Goal: Information Seeking & Learning: Learn about a topic

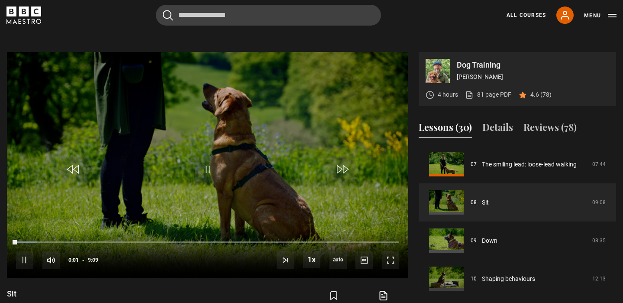
scroll to position [344, 0]
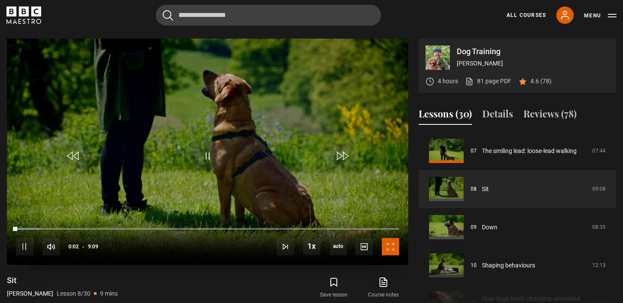
click at [386, 245] on span "Video Player" at bounding box center [390, 246] width 17 height 17
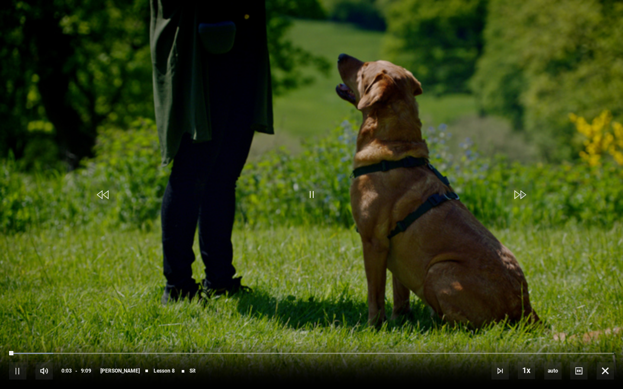
click at [24, 302] on div "10s Skip Back 10 seconds Pause 10s Skip Forward 10 seconds Loaded : 7.29% 0:04 …" at bounding box center [311, 365] width 623 height 48
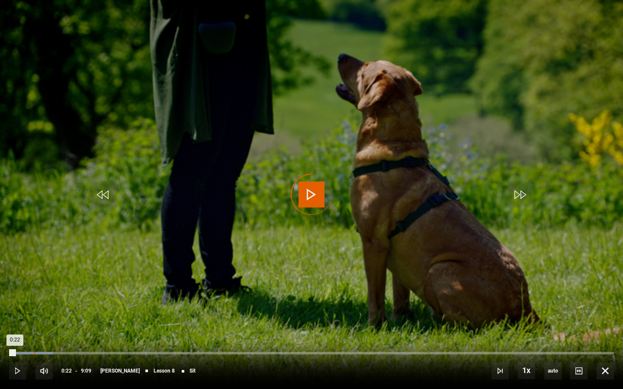
click at [34, 302] on div "0:22" at bounding box center [34, 353] width 1 height 3
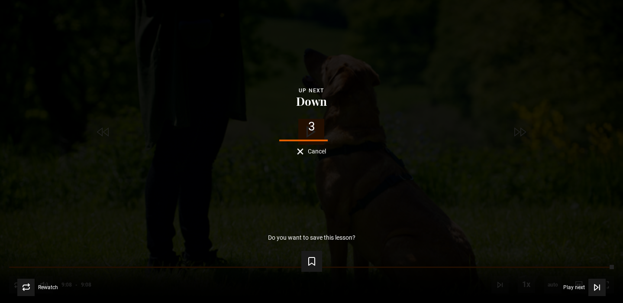
scroll to position [612, 0]
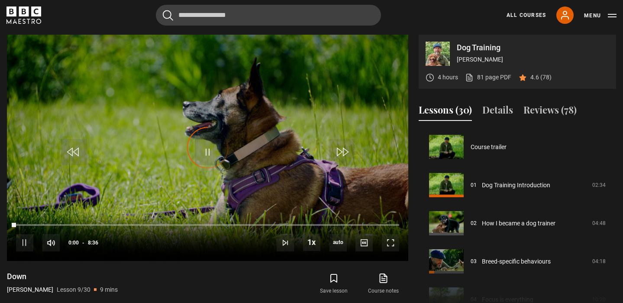
scroll to position [305, 0]
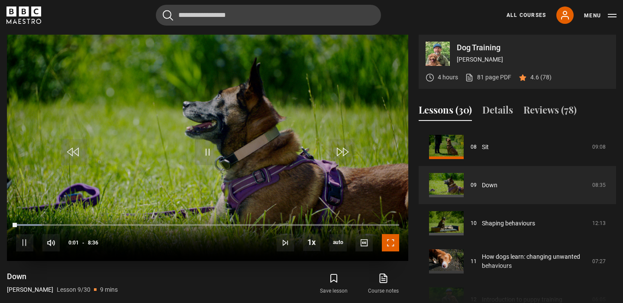
click at [390, 249] on span "Video Player" at bounding box center [390, 242] width 17 height 17
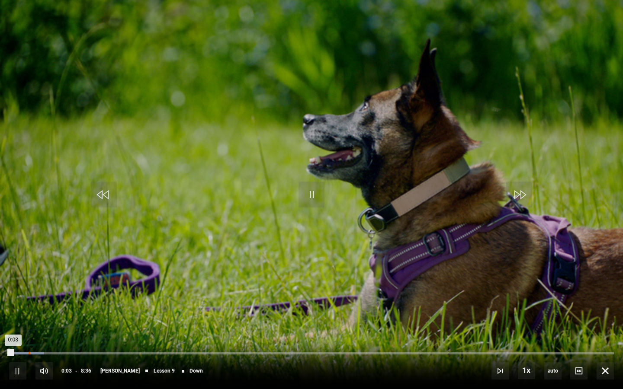
click at [29, 302] on div "0:16" at bounding box center [29, 353] width 1 height 3
click at [31, 302] on div "Loaded : 8.72% 0:19 0:17" at bounding box center [311, 353] width 605 height 3
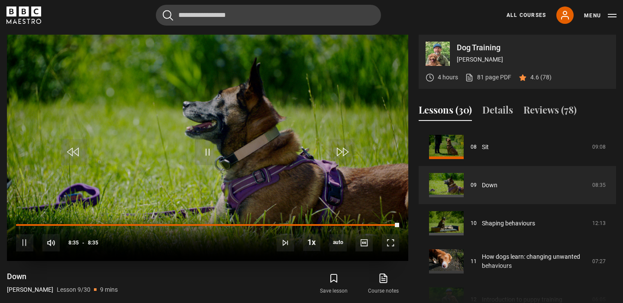
drag, startPoint x: 393, startPoint y: 225, endPoint x: 403, endPoint y: 225, distance: 9.5
click at [403, 225] on div "10s Skip Back 10 seconds Pause 10s Skip Forward 10 seconds Loaded : 100.00% 8:3…" at bounding box center [207, 236] width 401 height 48
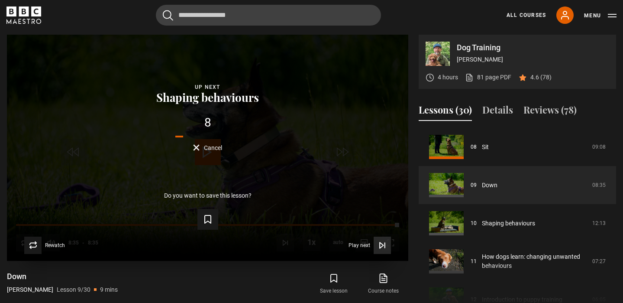
click at [367, 242] on span "Play next" at bounding box center [359, 244] width 22 height 5
click at [378, 243] on icon "Video Player" at bounding box center [382, 245] width 9 height 9
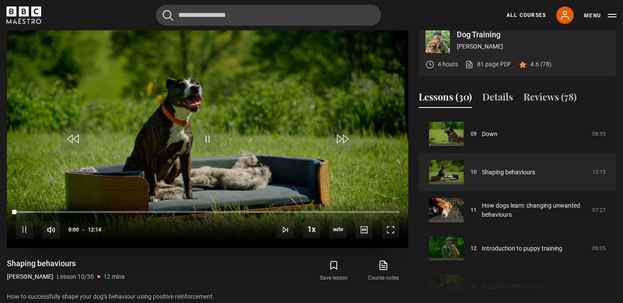
scroll to position [364, 0]
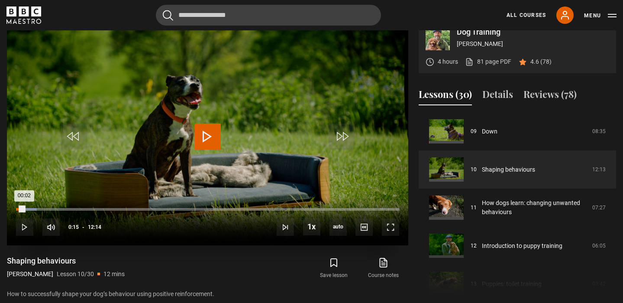
click at [24, 209] on div "Loaded : 5.45% 00:15 00:02" at bounding box center [207, 209] width 383 height 3
click at [29, 208] on div "Loaded : 6.81% 00:26 00:16" at bounding box center [207, 209] width 383 height 3
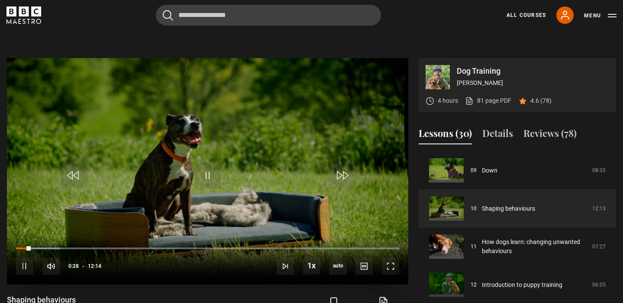
scroll to position [324, 0]
click at [384, 263] on span "Video Player" at bounding box center [390, 265] width 17 height 17
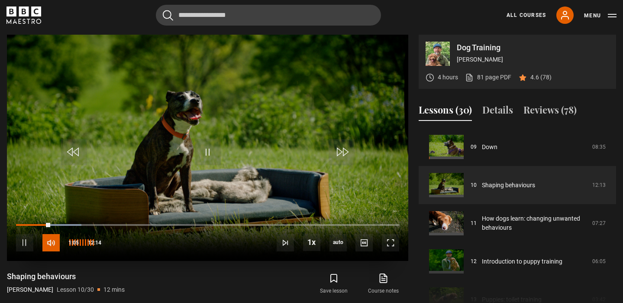
click at [46, 241] on span "Video Player" at bounding box center [50, 242] width 17 height 17
click at [495, 180] on link "Shaping behaviours" at bounding box center [508, 184] width 53 height 9
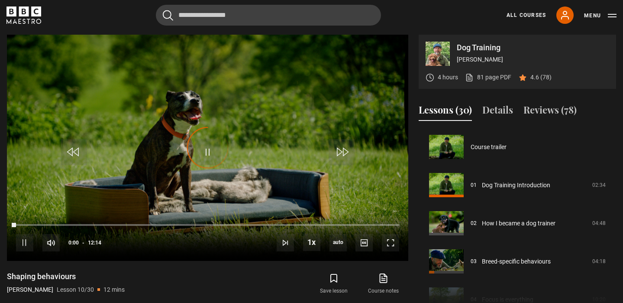
scroll to position [343, 0]
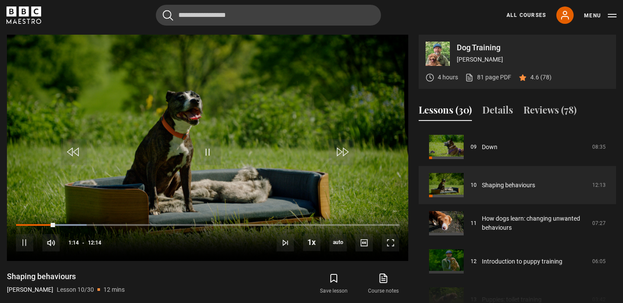
click at [35, 15] on icon "BBC Maestro" at bounding box center [36, 11] width 10 height 10
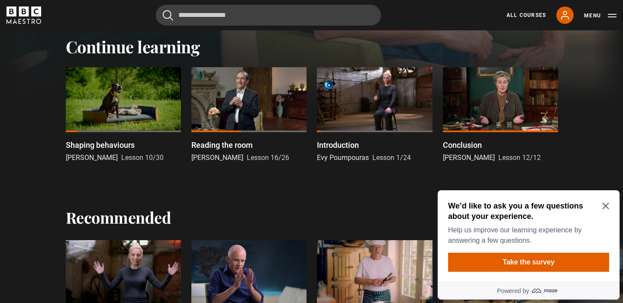
scroll to position [261, 0]
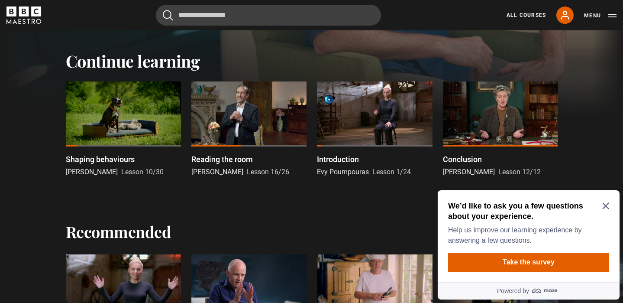
click at [117, 108] on div at bounding box center [123, 113] width 115 height 65
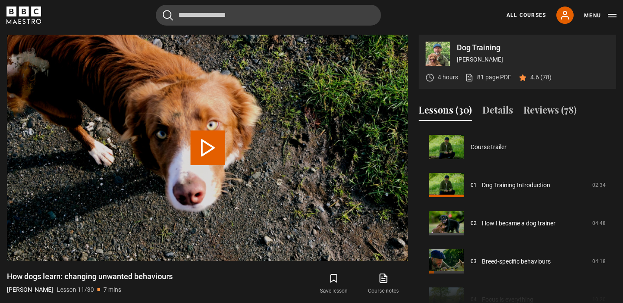
scroll to position [381, 0]
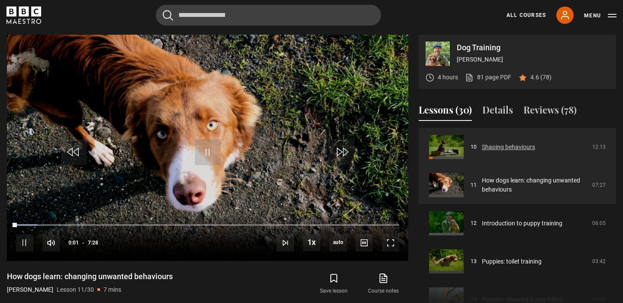
click at [507, 151] on link "Shaping behaviours" at bounding box center [508, 146] width 53 height 9
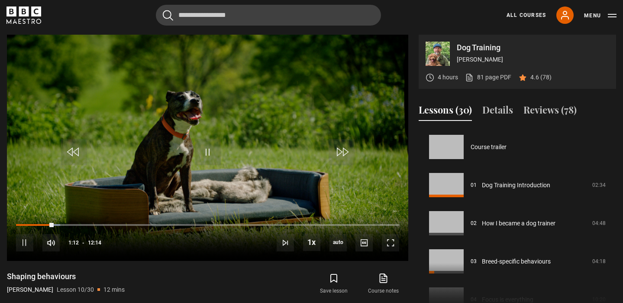
scroll to position [343, 0]
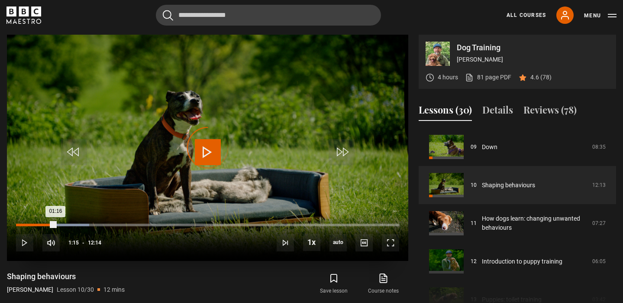
click at [42, 224] on div "Loaded : 19.07% 00:51 01:16" at bounding box center [207, 224] width 383 height 3
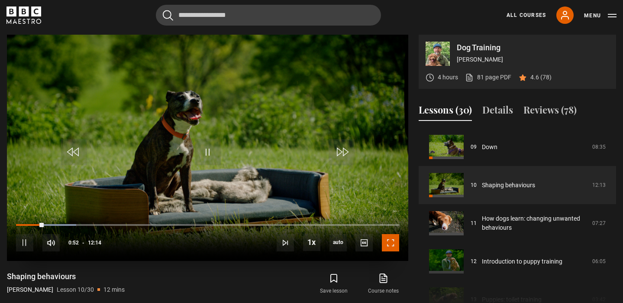
click at [389, 240] on span "Video Player" at bounding box center [390, 242] width 17 height 17
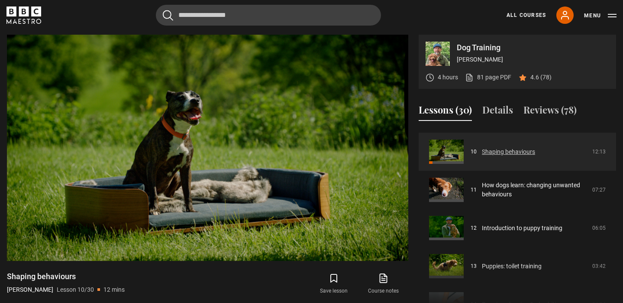
scroll to position [380, 0]
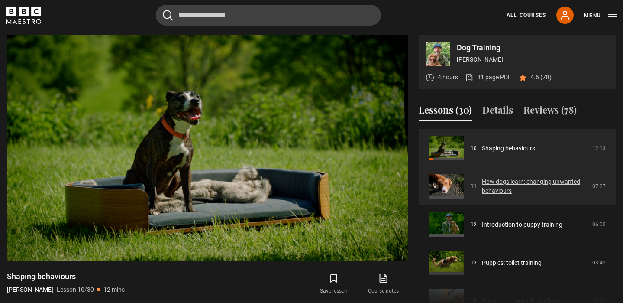
click at [511, 181] on link "How dogs learn: changing unwanted behaviours" at bounding box center [534, 186] width 105 height 18
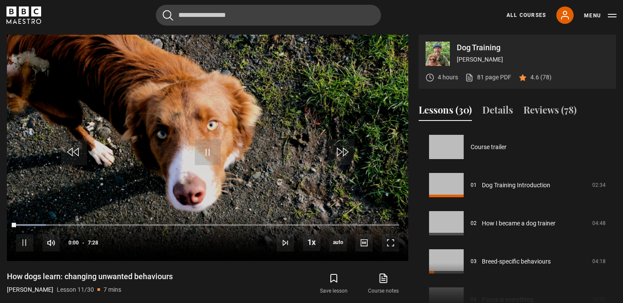
scroll to position [381, 0]
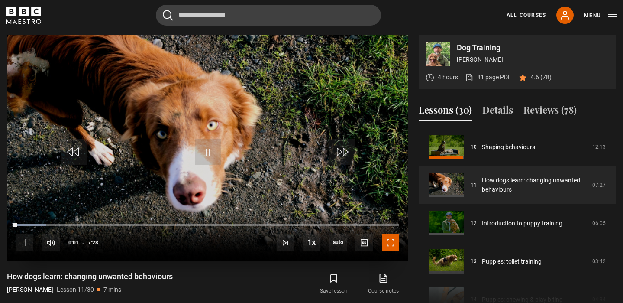
click at [391, 241] on span "Video Player" at bounding box center [390, 242] width 17 height 17
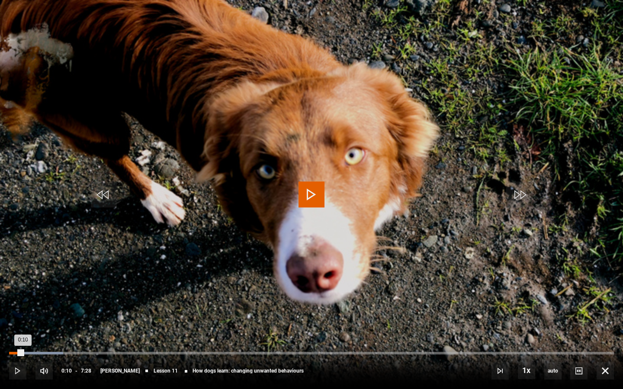
click at [23, 302] on div "Loaded : 8.93% 0:10 0:10" at bounding box center [311, 353] width 605 height 3
click at [27, 302] on div "Loaded : 10.04% 0:13 0:10" at bounding box center [311, 353] width 605 height 3
click at [32, 302] on div "Loaded : 13.39% 0:16 0:14" at bounding box center [311, 353] width 605 height 3
click at [35, 302] on div "0:19" at bounding box center [22, 353] width 26 height 3
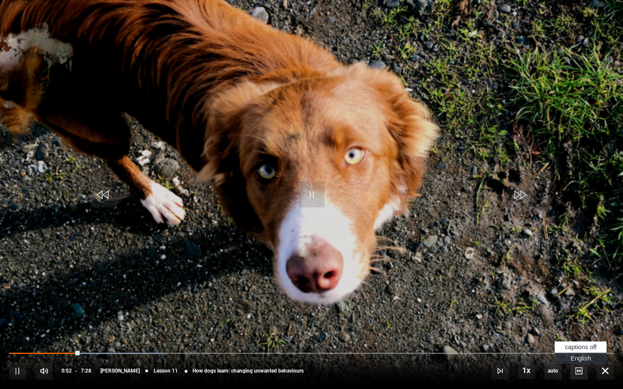
click at [577, 302] on span "Video Player" at bounding box center [578, 371] width 17 height 17
click at [575, 302] on span "English Captions" at bounding box center [581, 358] width 20 height 7
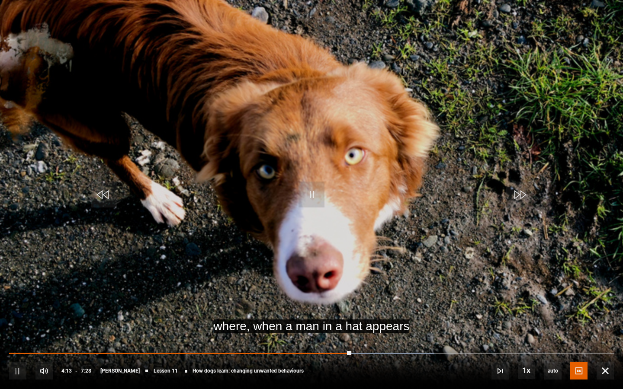
click at [486, 283] on video "Video Player" at bounding box center [311, 194] width 623 height 389
click at [318, 203] on span "Video Player" at bounding box center [312, 195] width 26 height 26
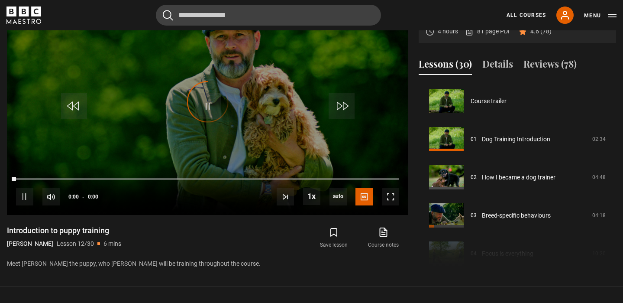
scroll to position [419, 0]
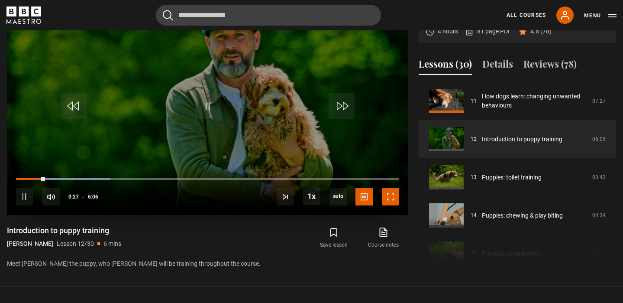
click at [394, 198] on span "Video Player" at bounding box center [390, 196] width 17 height 17
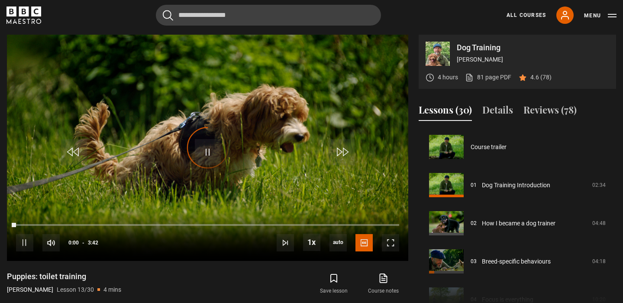
scroll to position [457, 0]
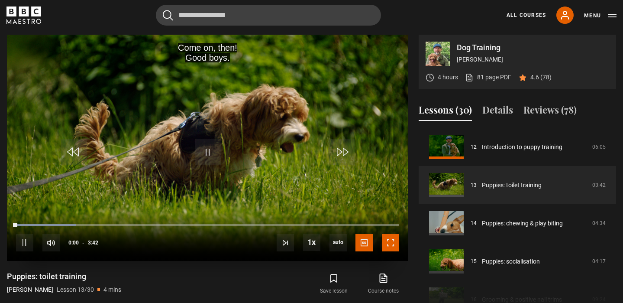
click at [388, 247] on span "Video Player" at bounding box center [390, 242] width 17 height 17
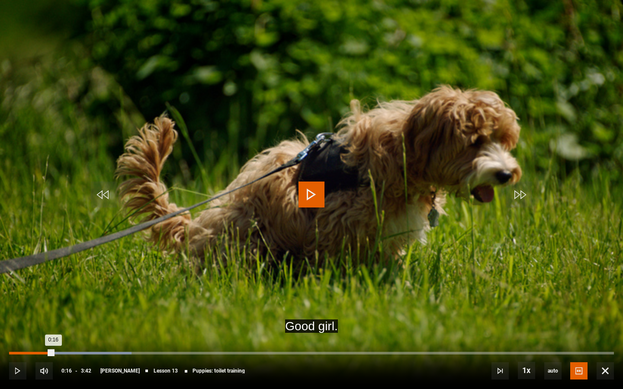
click at [53, 302] on div "Loaded : 20.27% 0:16 0:16" at bounding box center [311, 353] width 605 height 3
click at [57, 302] on div "Loaded : 24.77% 0:17 0:17" at bounding box center [311, 353] width 605 height 3
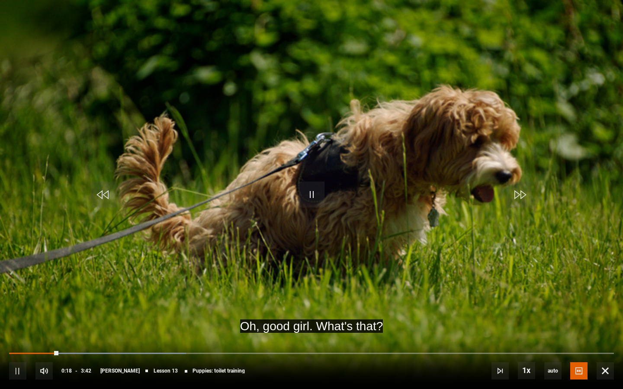
click at [63, 302] on div "10s Skip Back 10 seconds Pause 10s Skip Forward 10 seconds Loaded : 29.28% 0:17…" at bounding box center [311, 365] width 623 height 48
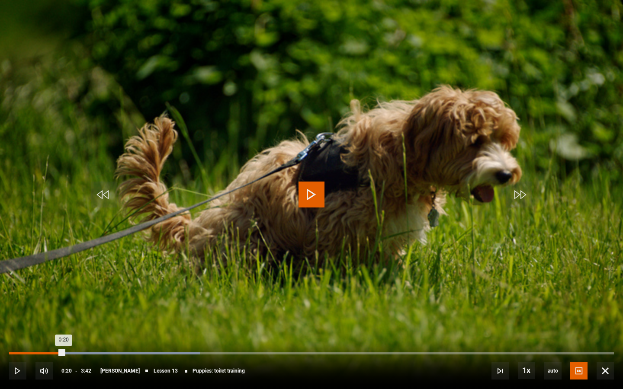
click at [64, 302] on div "Loaded : 31.53% 0:20 0:20" at bounding box center [311, 353] width 605 height 3
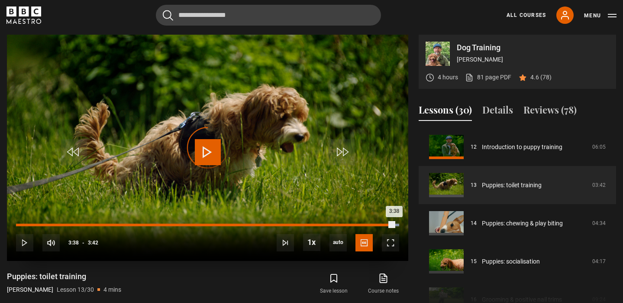
click at [394, 225] on div "Loaded : 100.00% 3:38 3:38" at bounding box center [207, 224] width 383 height 3
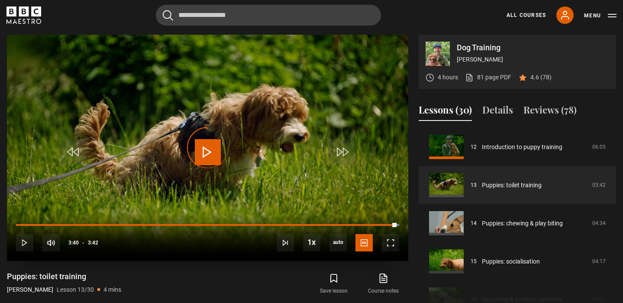
drag, startPoint x: 396, startPoint y: 225, endPoint x: 406, endPoint y: 224, distance: 10.4
click at [406, 224] on div "10s Skip Back 10 seconds Play 10s Skip Forward 10 seconds Loaded : 100.00% 3:41…" at bounding box center [207, 236] width 401 height 48
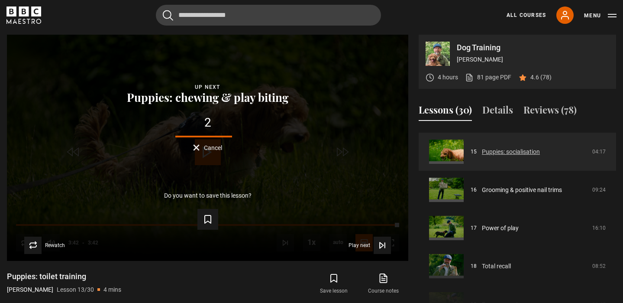
scroll to position [568, 0]
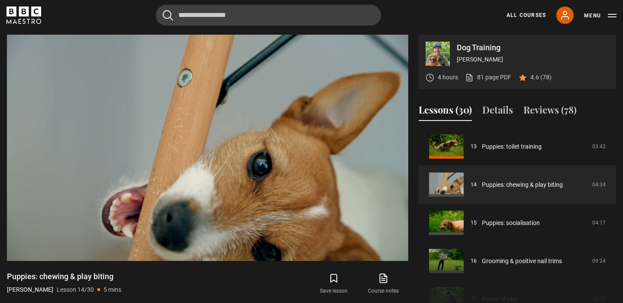
scroll to position [494, 0]
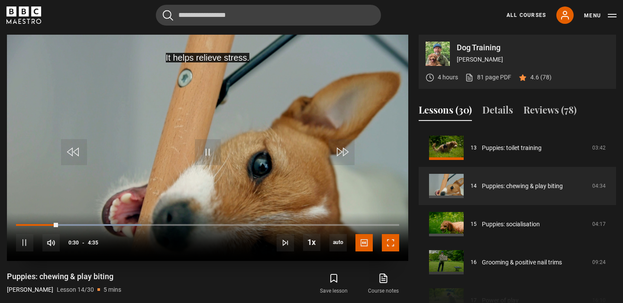
click at [393, 244] on span "Video Player" at bounding box center [390, 242] width 17 height 17
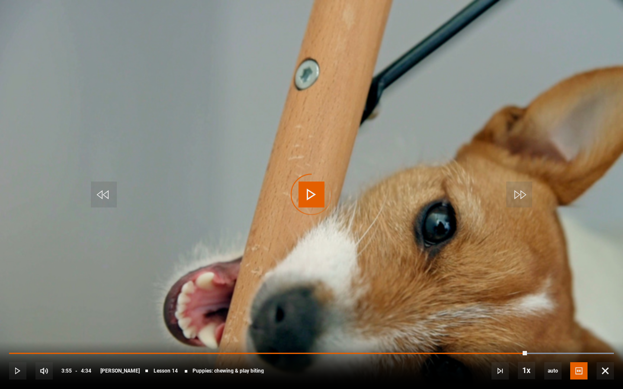
drag, startPoint x: 527, startPoint y: 354, endPoint x: 623, endPoint y: 348, distance: 96.3
click at [622, 302] on div "10s Skip Back 10 seconds Play 10s Skip Forward 10 seconds Loaded : 100.00% 4:19…" at bounding box center [311, 365] width 623 height 48
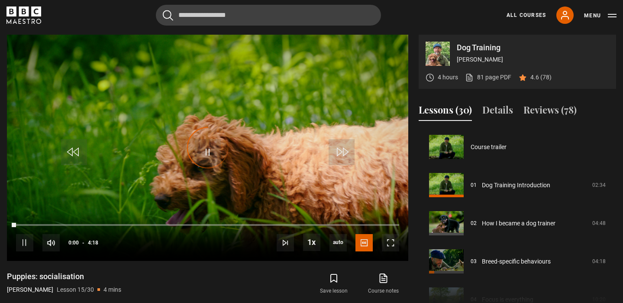
scroll to position [533, 0]
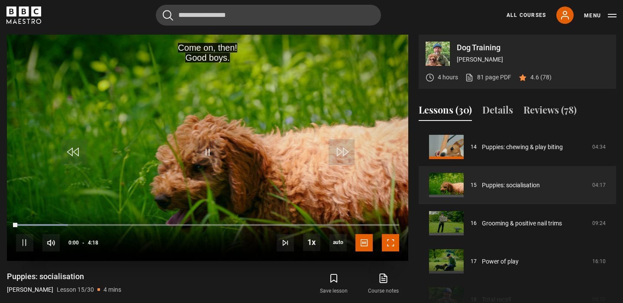
click at [390, 240] on span "Video Player" at bounding box center [390, 242] width 17 height 17
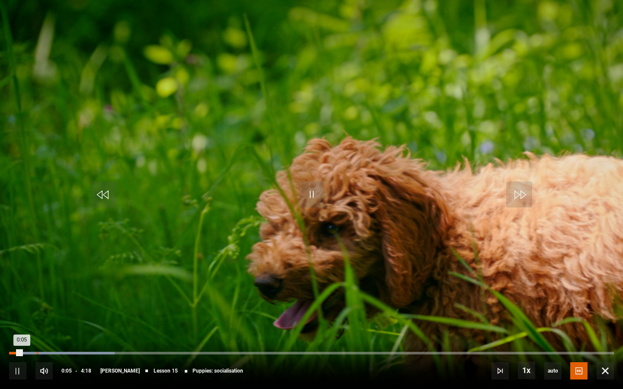
click at [37, 302] on div "Loaded : 17.44% 0:11 0:05" at bounding box center [311, 353] width 605 height 3
click at [45, 302] on div "Loaded : 19.38% 0:15 0:12" at bounding box center [311, 353] width 605 height 3
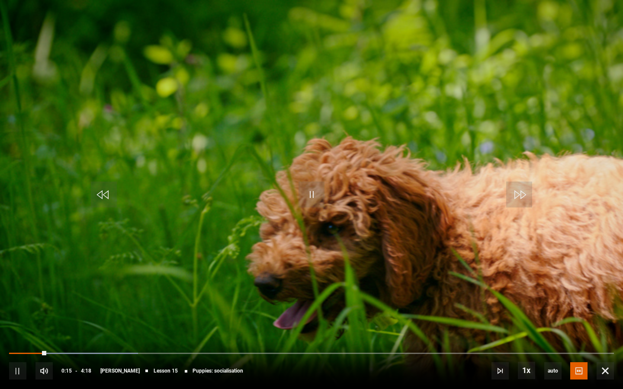
click at [52, 302] on div "10s Skip Back 10 seconds Pause 10s Skip Forward 10 seconds Loaded : 21.32% 0:18…" at bounding box center [311, 365] width 623 height 48
click at [59, 302] on div "10s Skip Back 10 seconds Pause 10s Skip Forward 10 seconds Loaded : 25.19% 0:18…" at bounding box center [311, 365] width 623 height 48
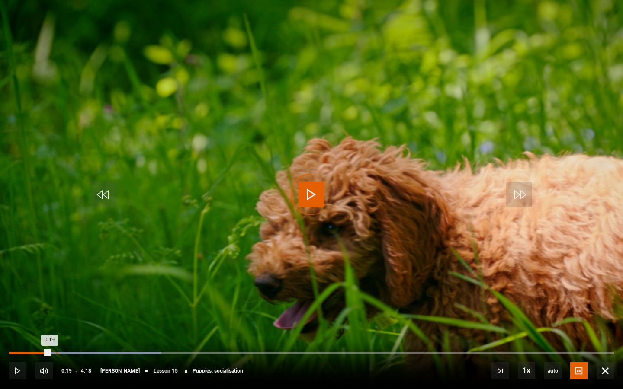
click at [56, 302] on div "Progress Bar" at bounding box center [85, 353] width 152 height 3
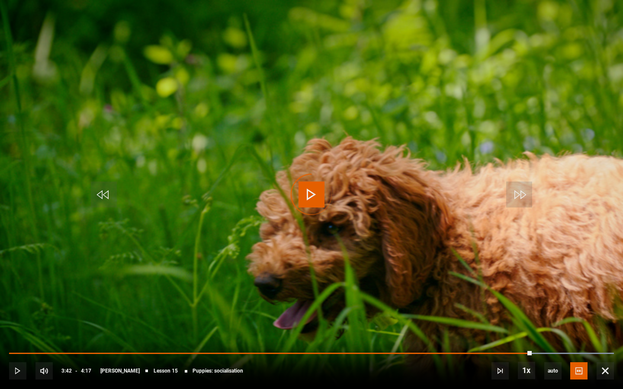
drag, startPoint x: 532, startPoint y: 354, endPoint x: 623, endPoint y: 353, distance: 90.9
click at [622, 302] on div "10s Skip Back 10 seconds Play 10s Skip Forward 10 seconds Loaded : 100.00% 4:16…" at bounding box center [311, 365] width 623 height 48
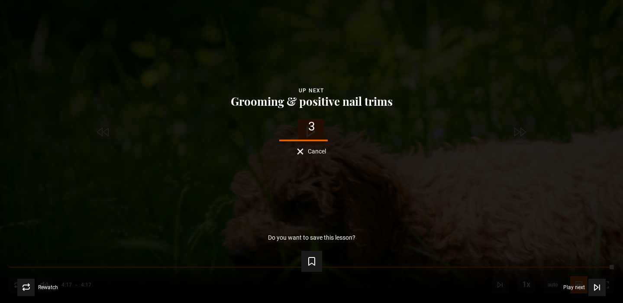
scroll to position [602, 0]
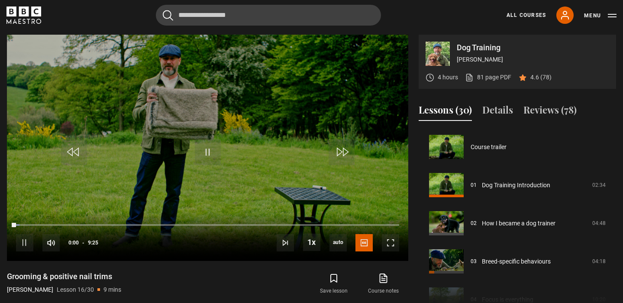
scroll to position [571, 0]
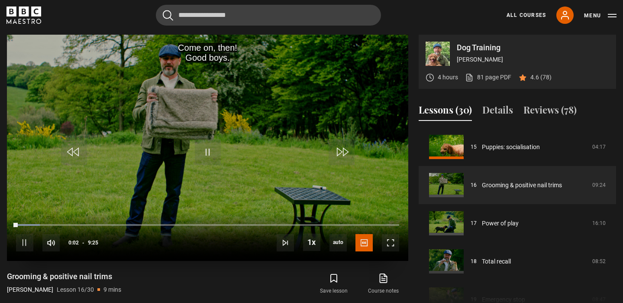
click at [40, 222] on div "10s Skip Back 10 seconds Pause 10s Skip Forward 10 seconds Loaded : 6.19% 0:37 …" at bounding box center [207, 236] width 401 height 48
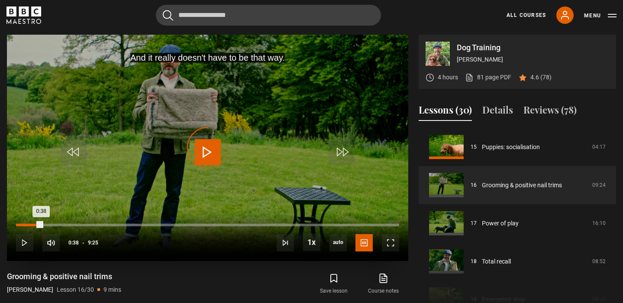
click at [42, 224] on div "Loaded : 7.08% 0:38 0:38" at bounding box center [207, 224] width 383 height 3
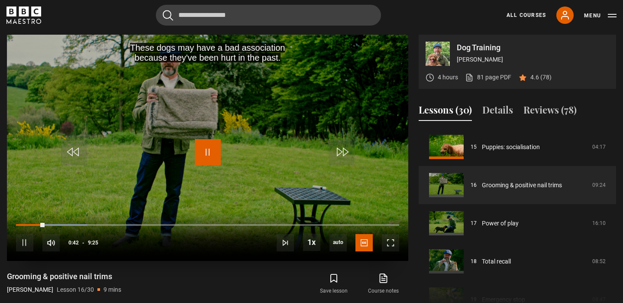
click at [207, 153] on span "Video Player" at bounding box center [208, 152] width 26 height 26
